Goal: Information Seeking & Learning: Learn about a topic

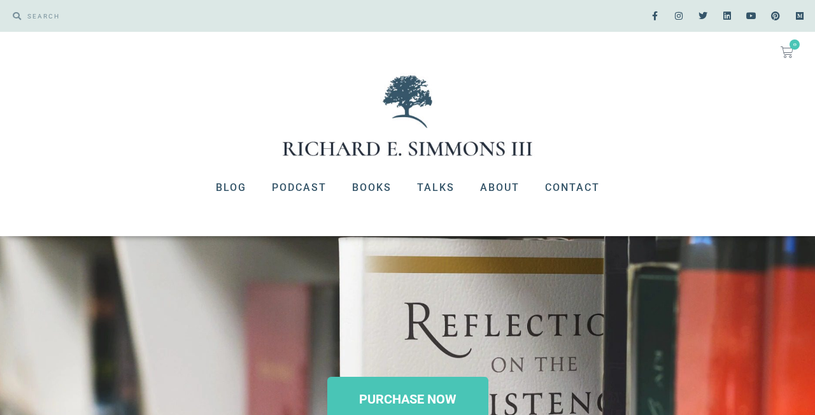
click at [19, 16] on icon at bounding box center [17, 16] width 8 height 8
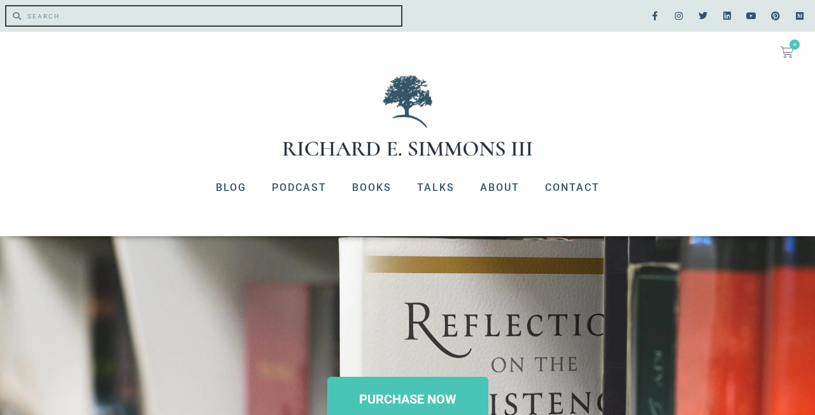
paste input "The True Measure of a Man by Richard E. Simmons III"
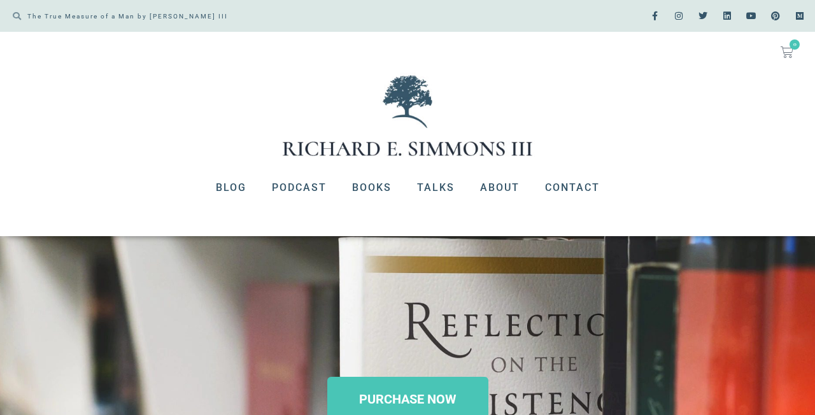
click at [18, 13] on icon at bounding box center [17, 16] width 8 height 8
click at [13, 17] on icon at bounding box center [17, 16] width 8 height 8
click at [14, 15] on icon at bounding box center [17, 16] width 8 height 8
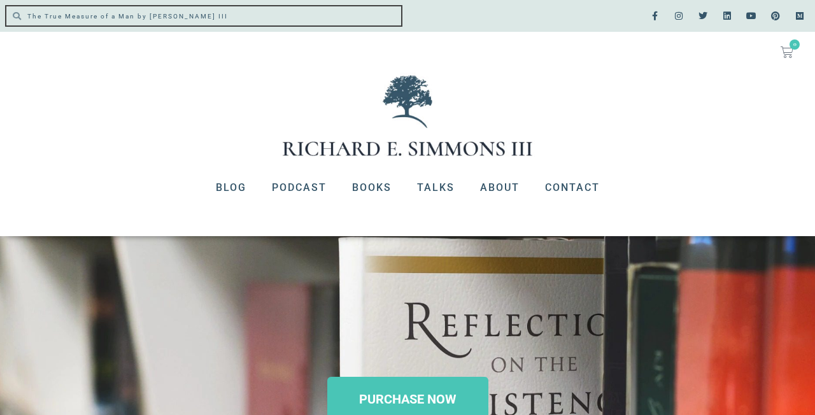
click at [263, 15] on input "The True Measure of a Man by Richard E. Simmons III" at bounding box center [211, 15] width 380 height 19
type input "The True Measure of a Man"
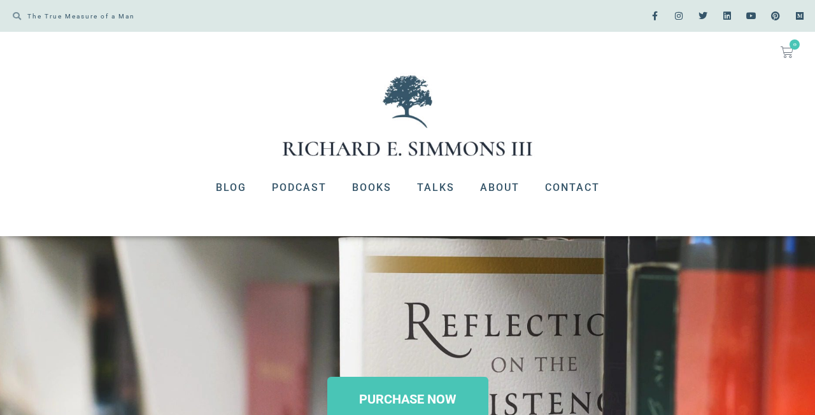
click at [17, 14] on icon at bounding box center [17, 16] width 8 height 8
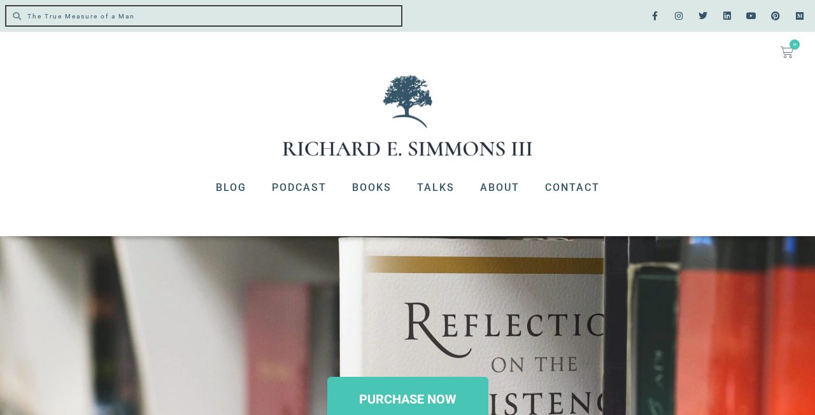
click at [390, 15] on input "The True Measure of a Man" at bounding box center [211, 15] width 380 height 19
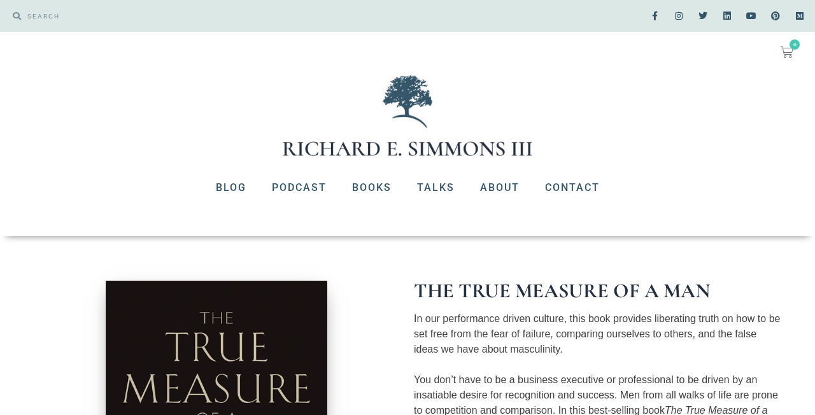
click at [592, 82] on div at bounding box center [407, 116] width 815 height 86
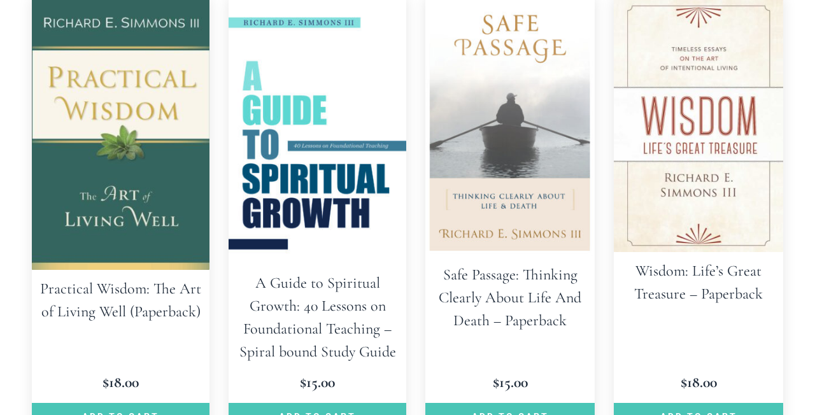
scroll to position [373, 0]
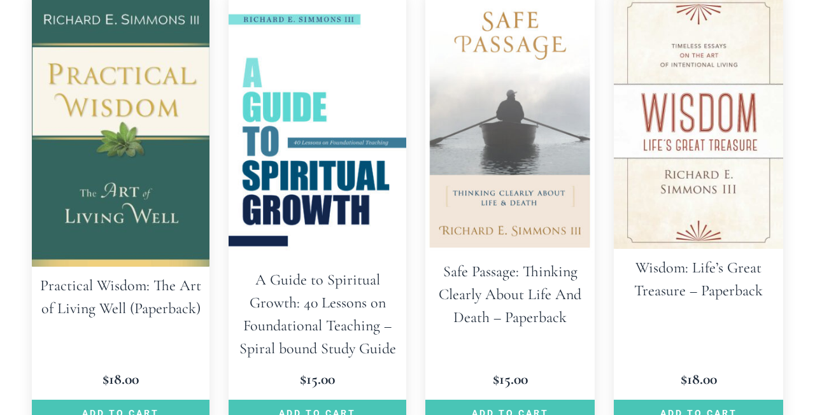
click at [149, 280] on h2 "Practical Wisdom: The Art of Living Well (Paperback)" at bounding box center [121, 297] width 178 height 61
click at [678, 101] on img at bounding box center [698, 122] width 169 height 254
